Goal: Task Accomplishment & Management: Use online tool/utility

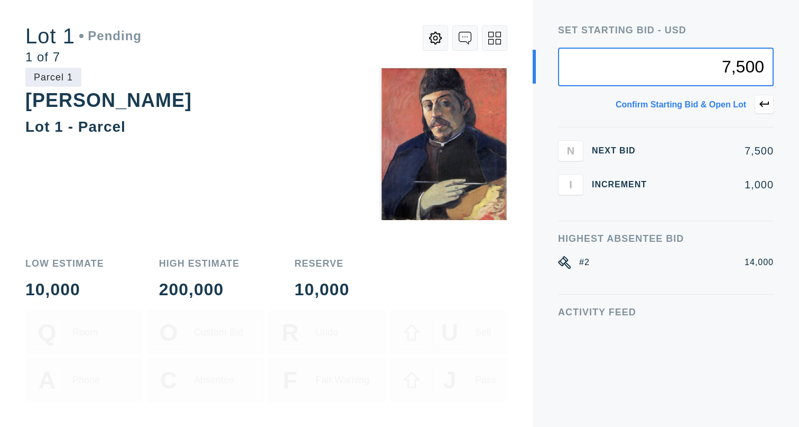
type input "7,500"
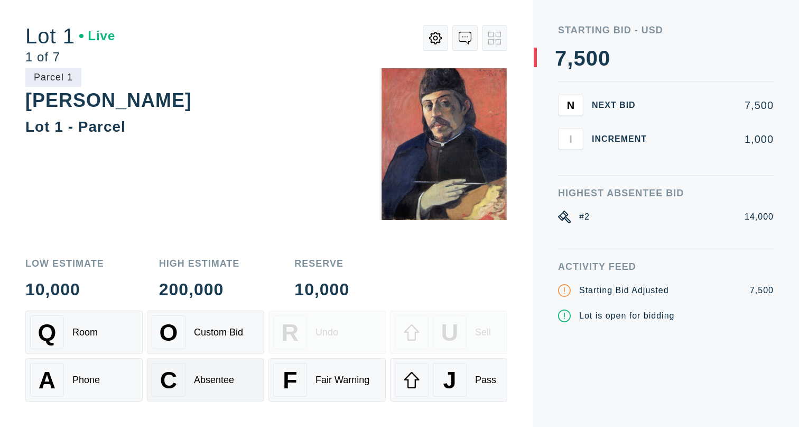
click at [215, 389] on div "C Absentee" at bounding box center [206, 380] width 108 height 34
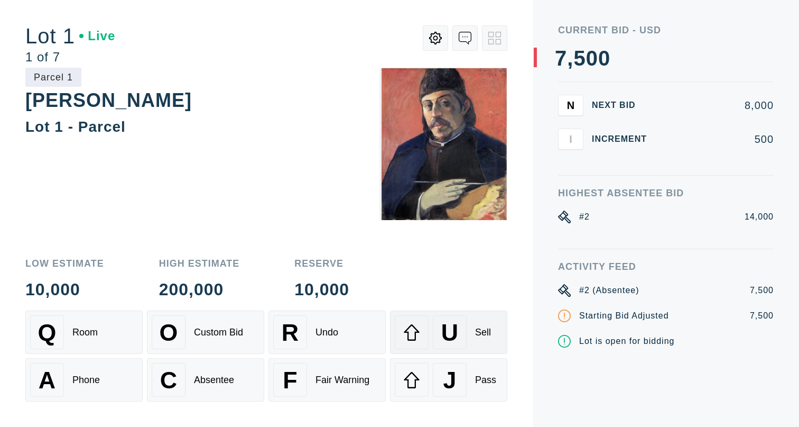
click at [470, 337] on div "U Sell" at bounding box center [449, 332] width 108 height 34
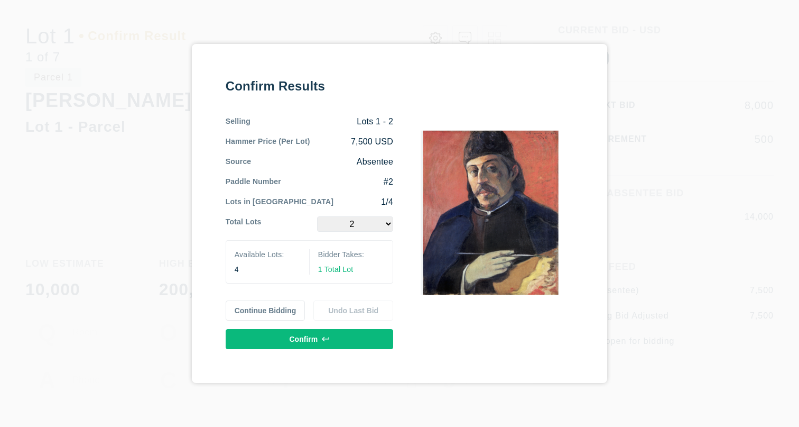
select select "1"
click at [317, 340] on button "Confirm" at bounding box center [310, 339] width 168 height 20
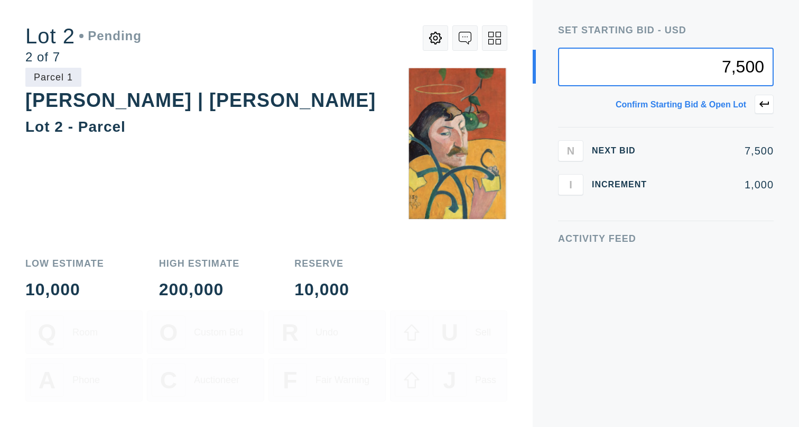
type input "7,500"
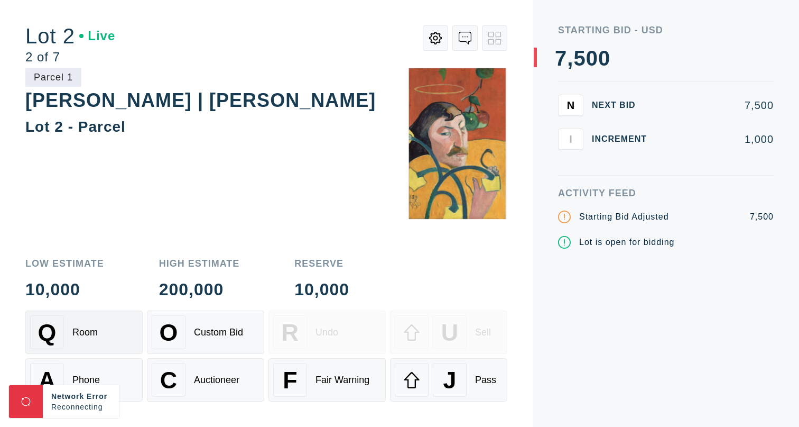
click at [99, 338] on div "Q Room" at bounding box center [84, 332] width 108 height 34
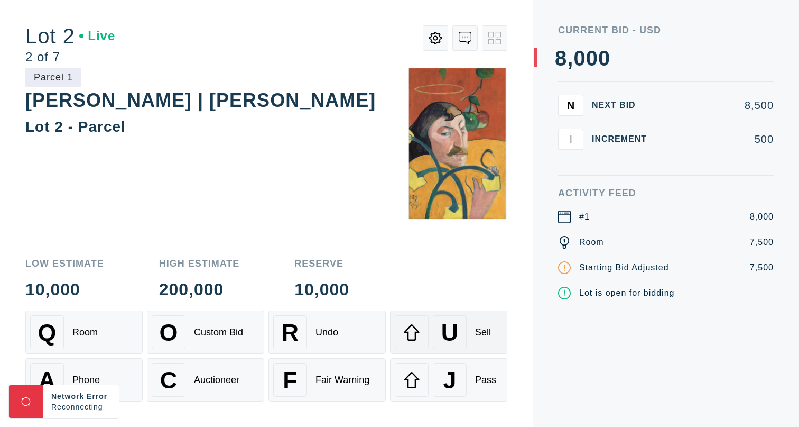
click at [452, 334] on span "U" at bounding box center [449, 332] width 17 height 27
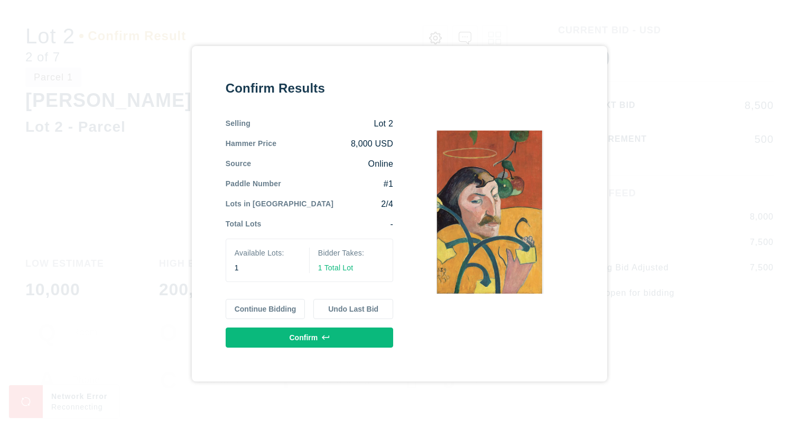
click at [357, 198] on div "2/4" at bounding box center [364, 204] width 60 height 12
click at [327, 338] on icon at bounding box center [325, 337] width 7 height 7
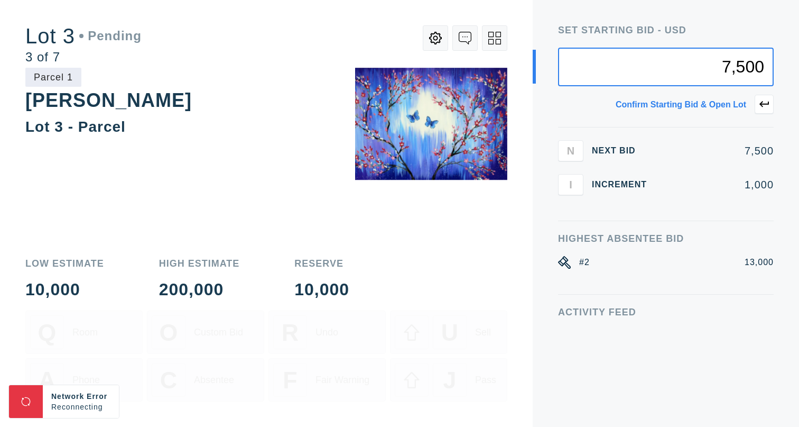
type input "7,500"
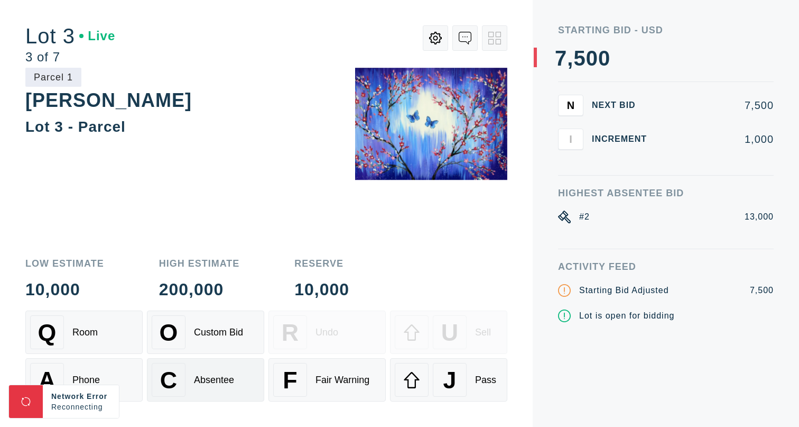
click at [236, 380] on div "C Absentee" at bounding box center [206, 380] width 108 height 34
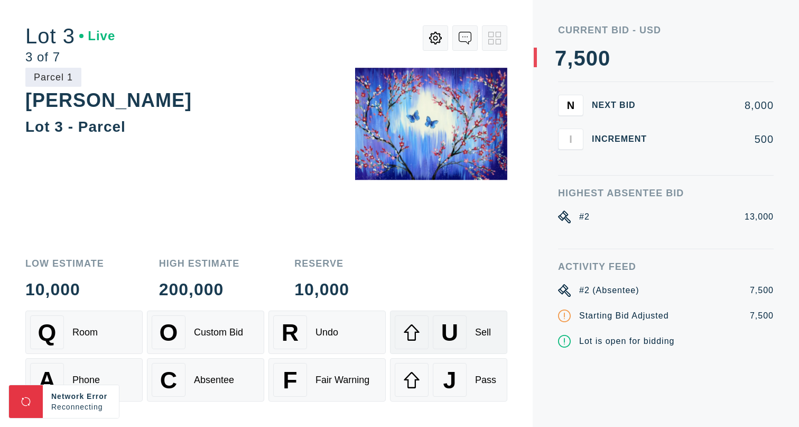
click at [489, 329] on div "Sell" at bounding box center [483, 332] width 16 height 11
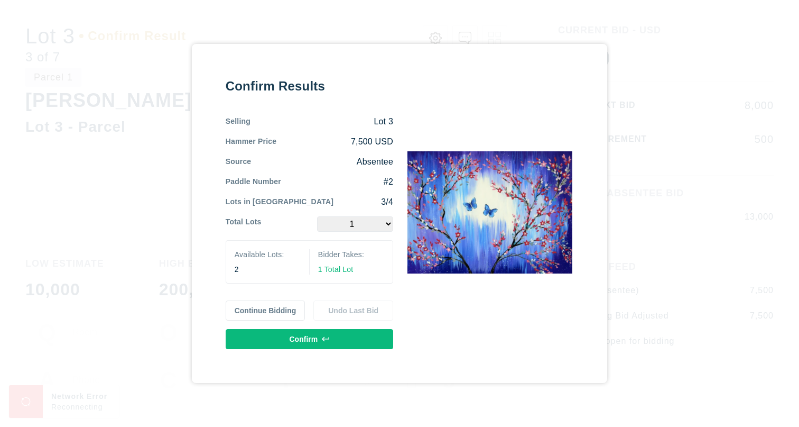
click at [388, 223] on select "1 2" at bounding box center [355, 223] width 76 height 15
click at [317, 216] on select "1 2" at bounding box center [355, 223] width 76 height 15
select select "2"
click at [312, 341] on button "Confirm" at bounding box center [310, 339] width 168 height 20
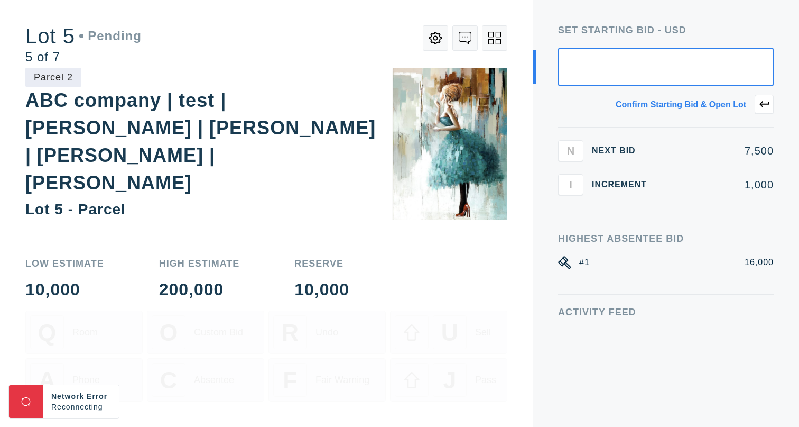
click at [578, 70] on input "text" at bounding box center [666, 67] width 216 height 39
type input "7,500"
